Goal: Check status: Check status

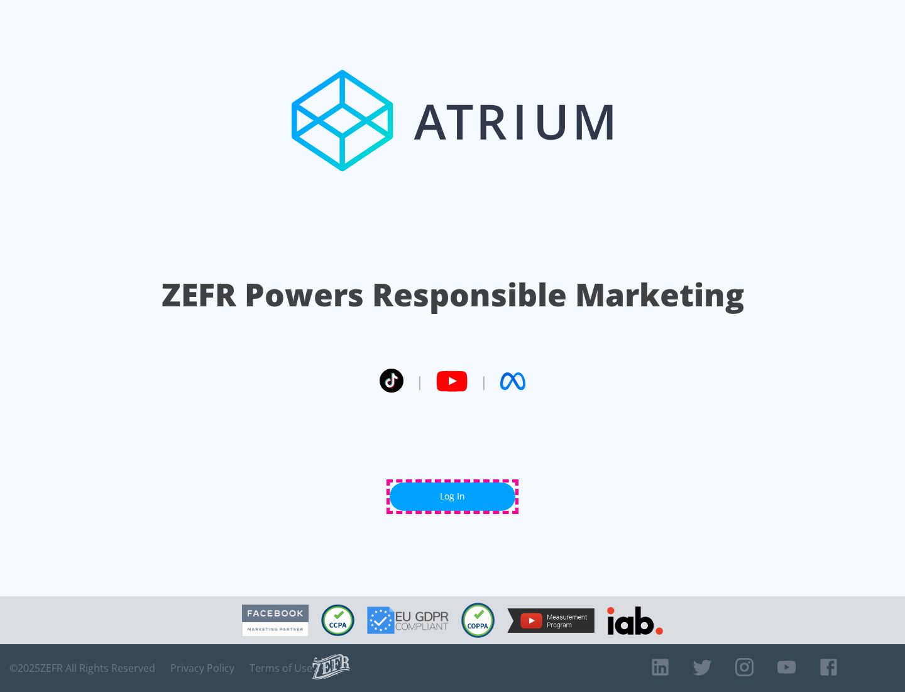
click at [453, 496] on link "Log In" at bounding box center [453, 496] width 126 height 28
